Goal: Navigation & Orientation: Find specific page/section

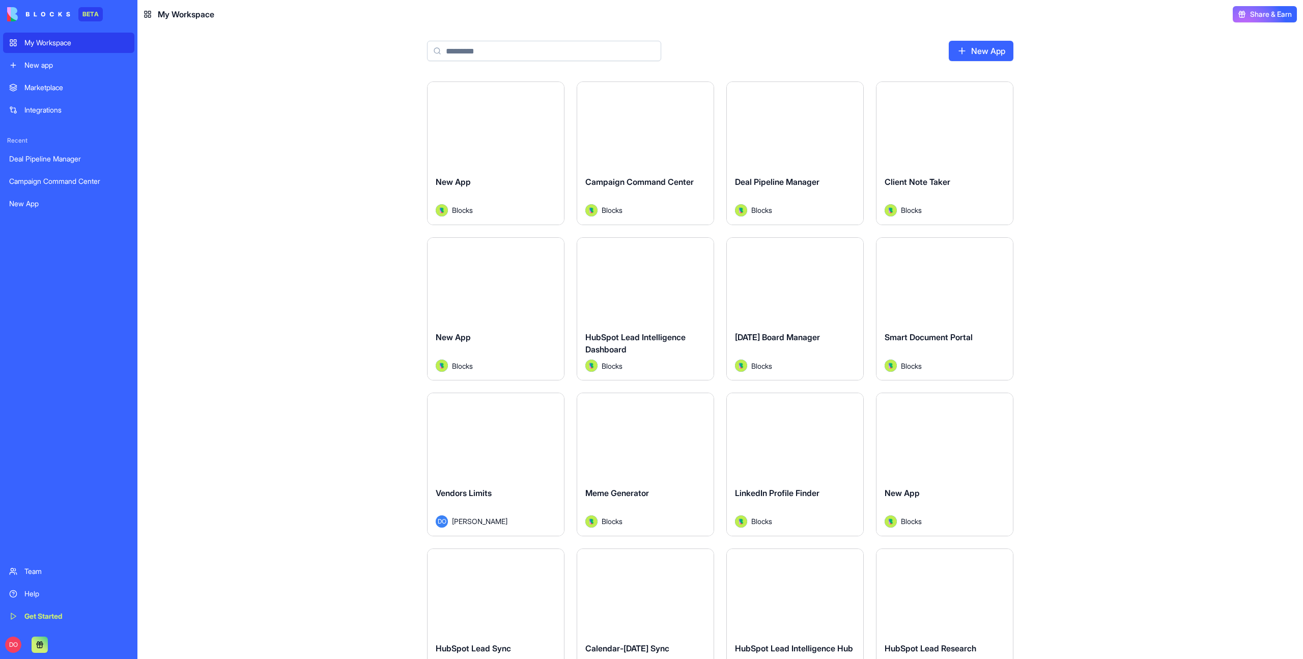
click at [1150, 117] on div "Launch New App Blocks Launch Campaign Command Center Blocks Launch Deal Pipelin…" at bounding box center [719, 369] width 1165 height 577
click at [251, 159] on div "Launch New App Blocks Launch Campaign Command Center Blocks Launch Deal Pipelin…" at bounding box center [719, 369] width 1165 height 577
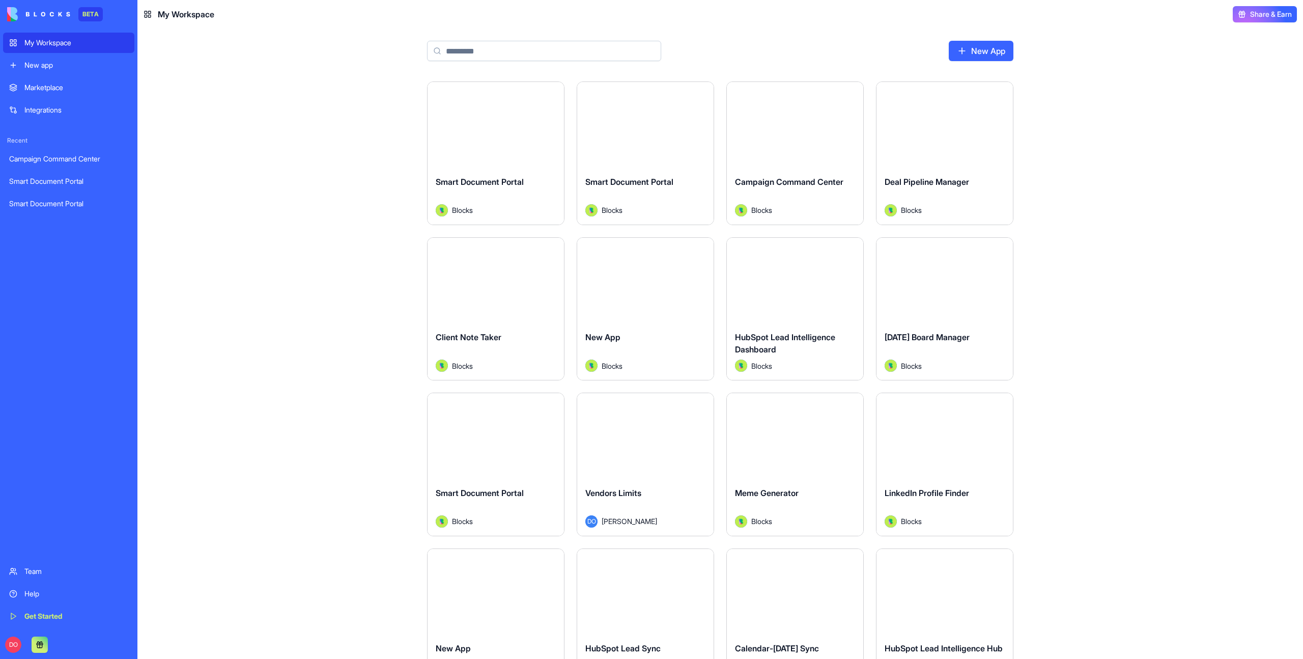
click at [643, 430] on button "Launch" at bounding box center [645, 435] width 76 height 20
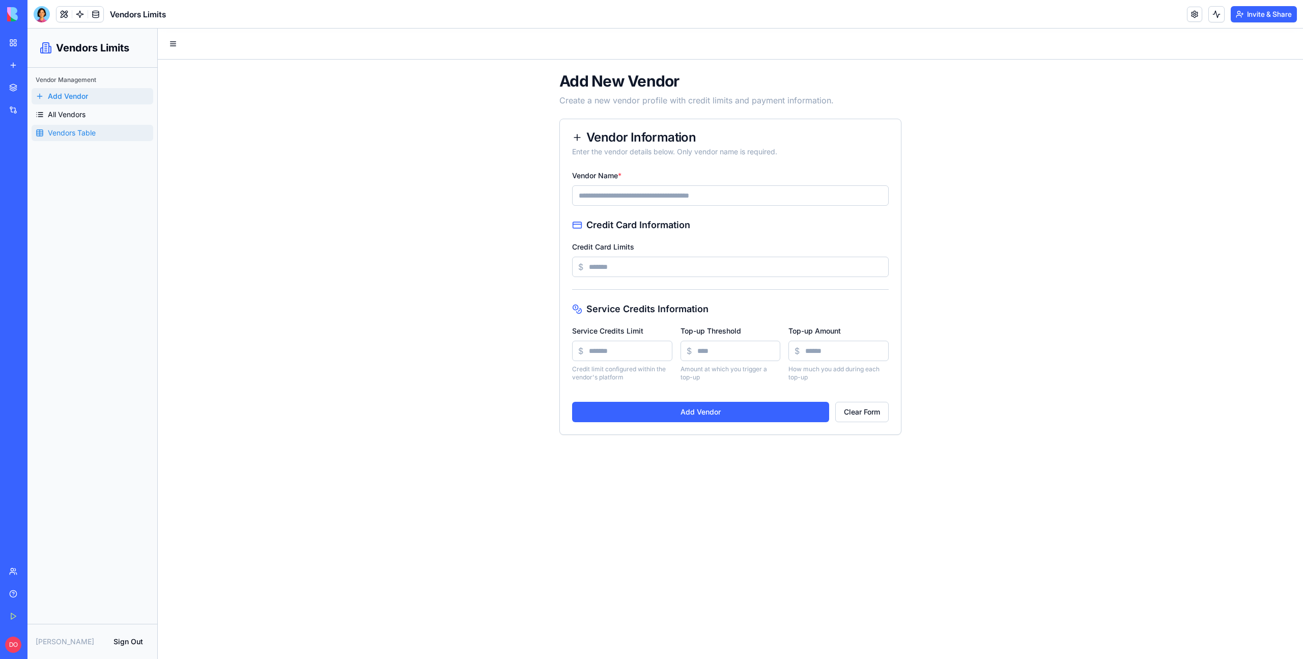
click at [102, 137] on link "Vendors Table" at bounding box center [93, 133] width 122 height 16
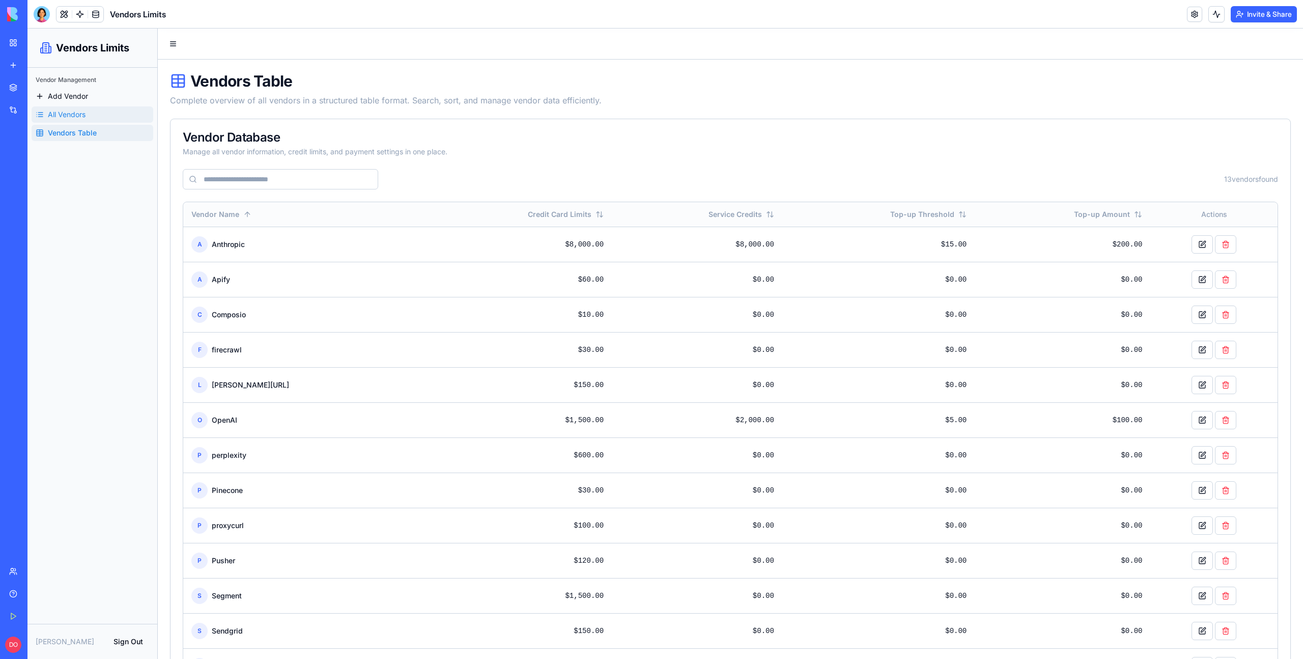
click at [89, 115] on link "All Vendors" at bounding box center [93, 114] width 122 height 16
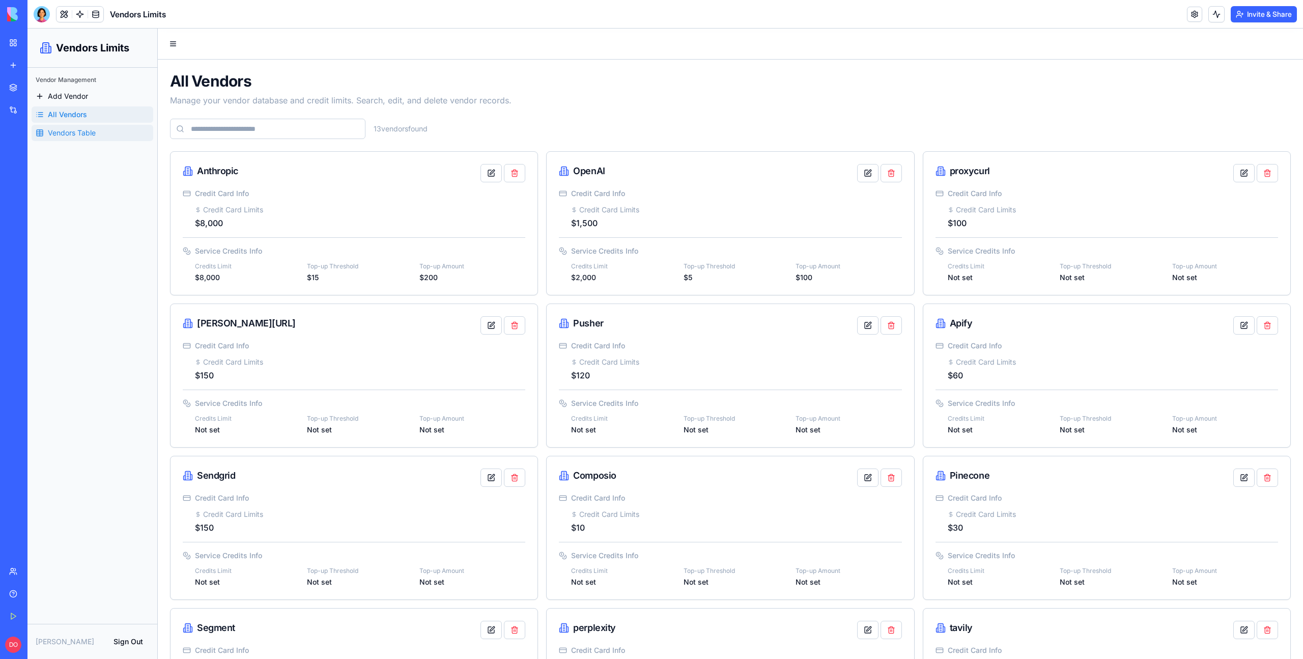
click at [85, 127] on link "Vendors Table" at bounding box center [93, 133] width 122 height 16
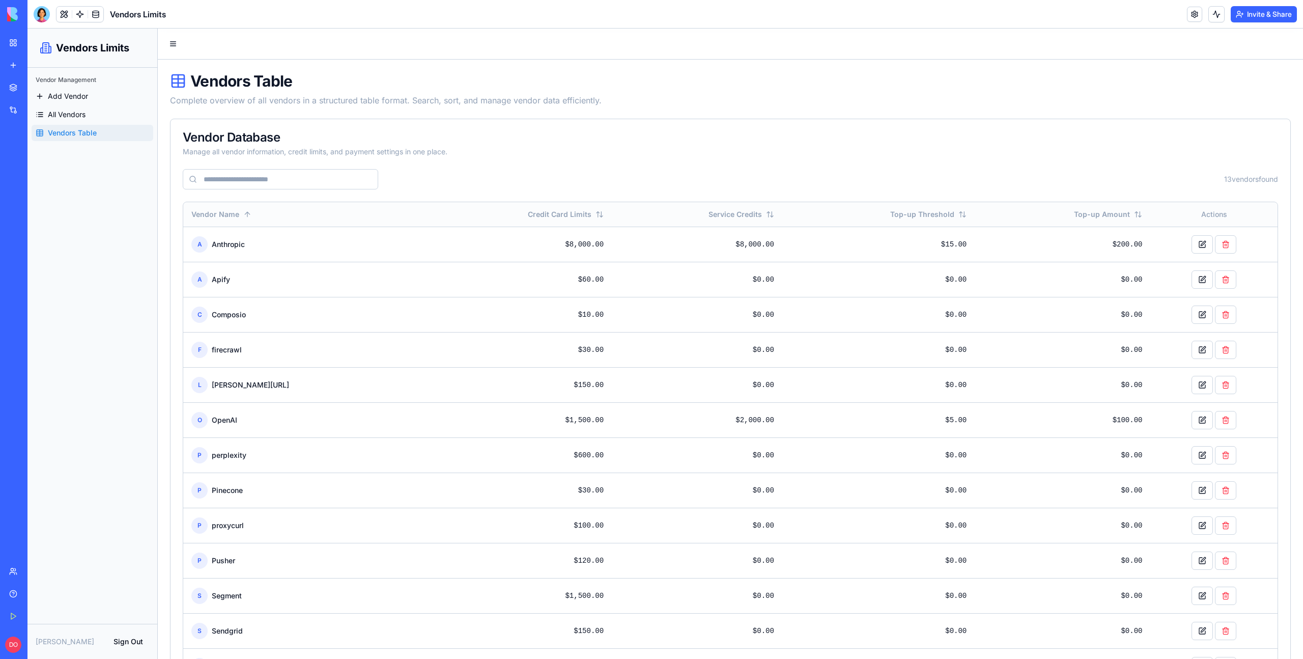
click at [469, 21] on header "Vendors Limits Invite & Share" at bounding box center [664, 14] width 1275 height 28
click at [416, 98] on p "Complete overview of all vendors in a structured table format. Search, sort, an…" at bounding box center [730, 100] width 1121 height 12
